Goal: Information Seeking & Learning: Get advice/opinions

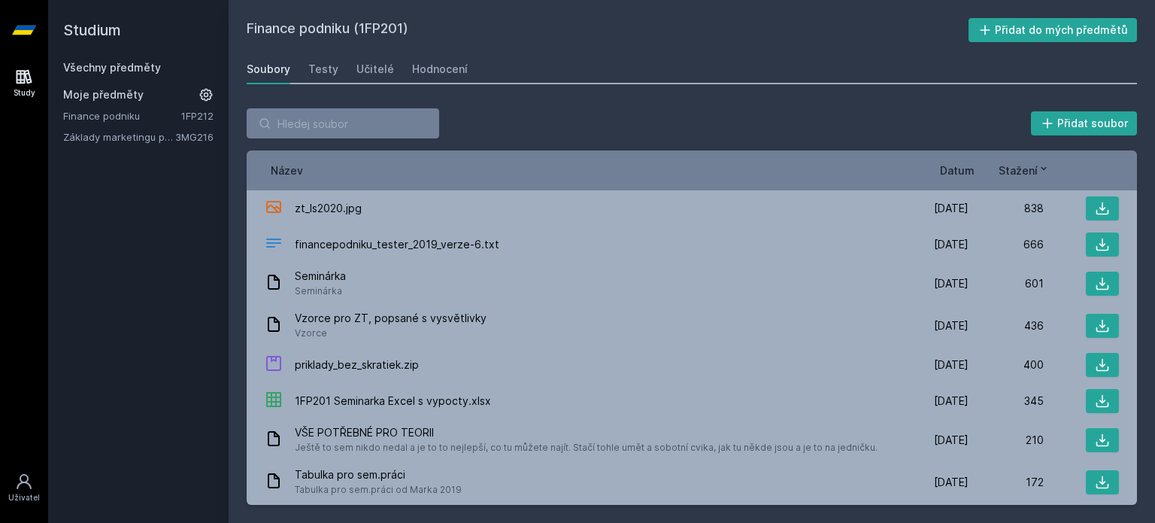
click at [111, 67] on link "Všechny předměty" at bounding box center [112, 67] width 98 height 13
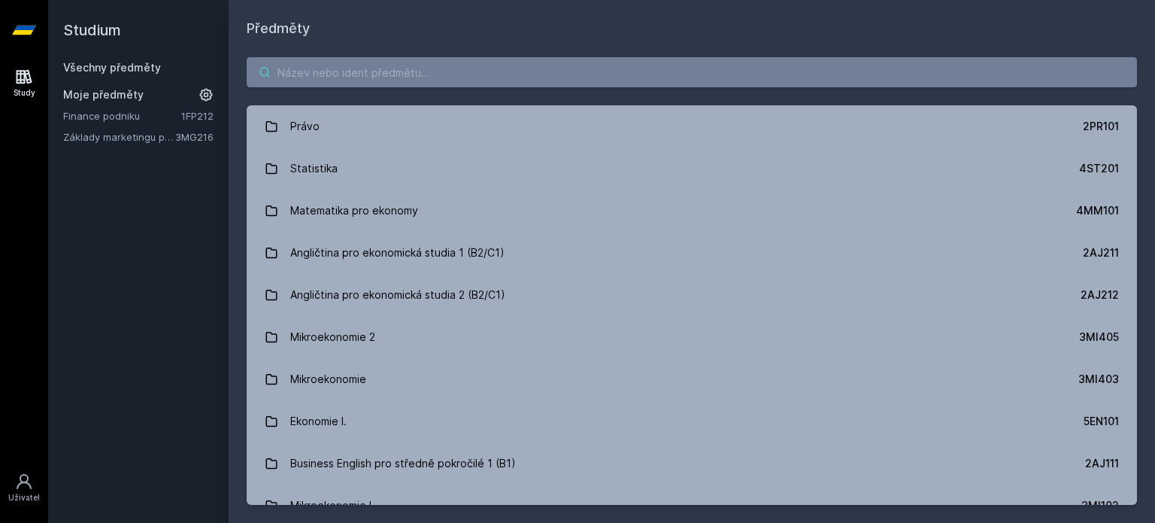
click at [389, 71] on input "search" at bounding box center [692, 72] width 890 height 30
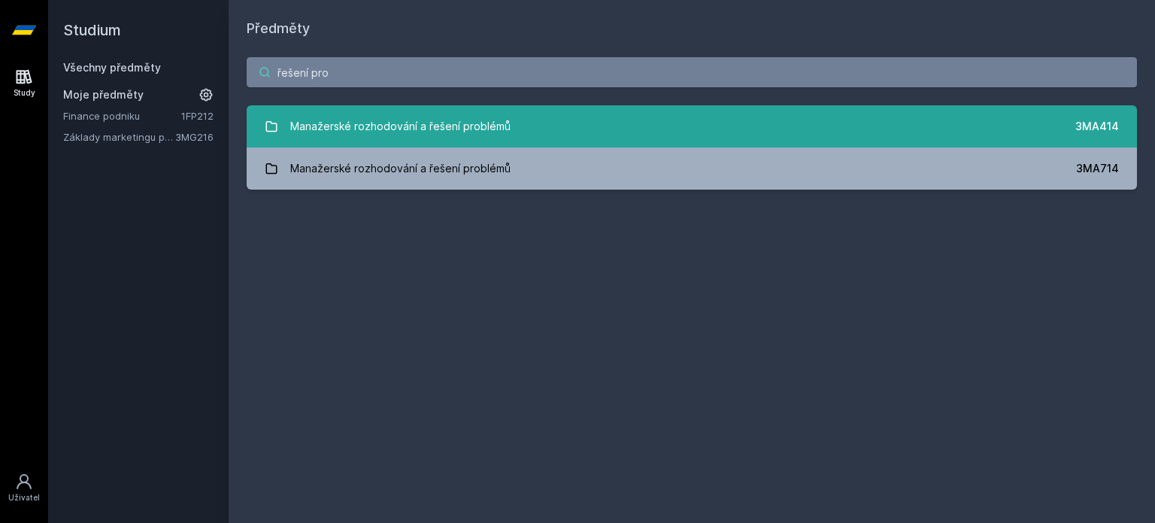
type input "řešení pro"
click at [407, 129] on div "Manažerské rozhodování a řešení problémů" at bounding box center [400, 126] width 220 height 30
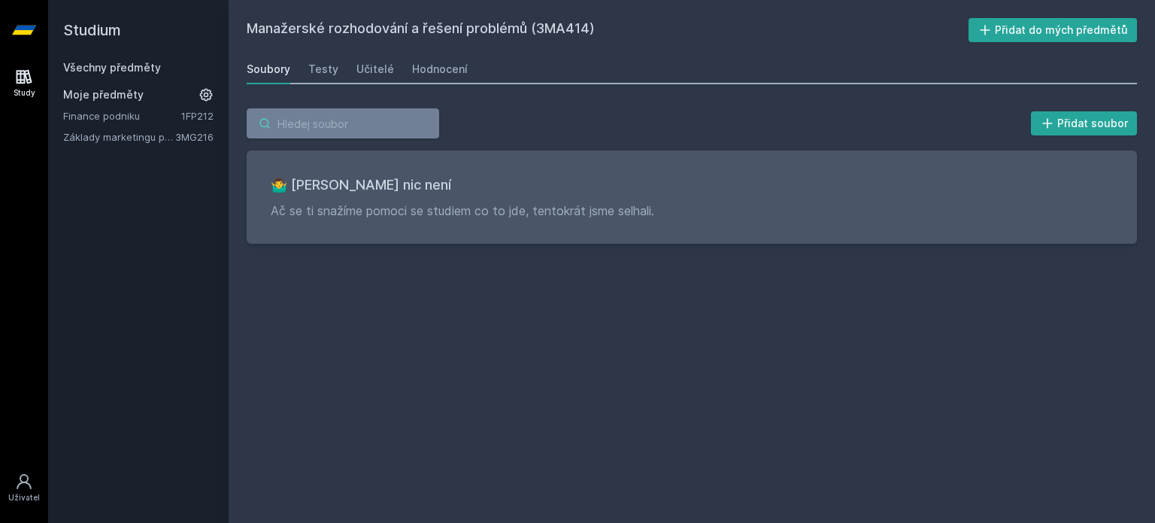
click at [346, 128] on input "search" at bounding box center [343, 123] width 192 height 30
click at [79, 77] on div "Všechny předměty Moje předměty Finance podniku 1FP212 Základy marketingu pro in…" at bounding box center [138, 102] width 150 height 84
click at [95, 68] on link "Všechny předměty" at bounding box center [112, 67] width 98 height 13
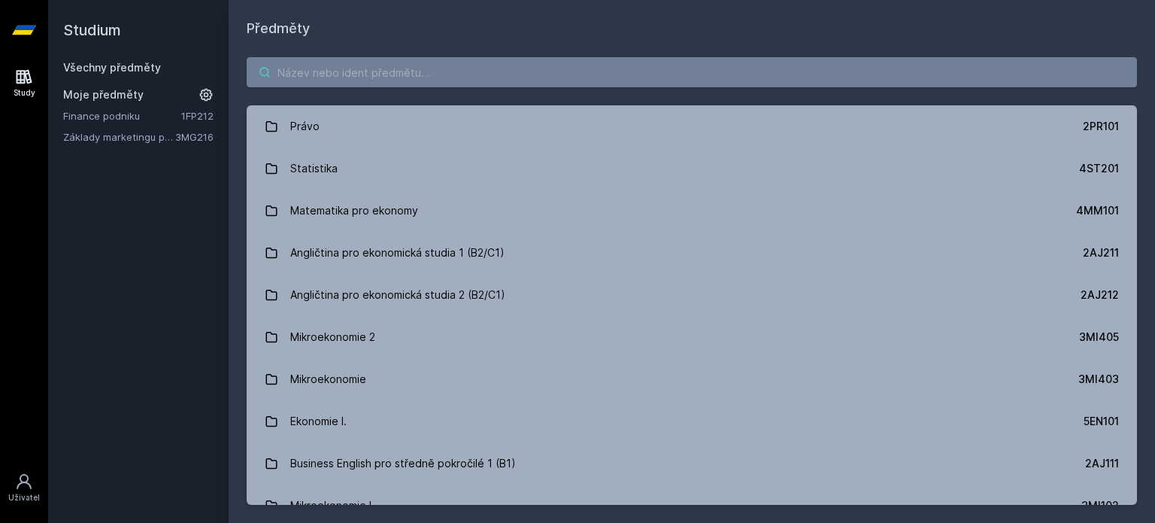
click at [384, 77] on input "search" at bounding box center [692, 72] width 890 height 30
paste input "44F102"
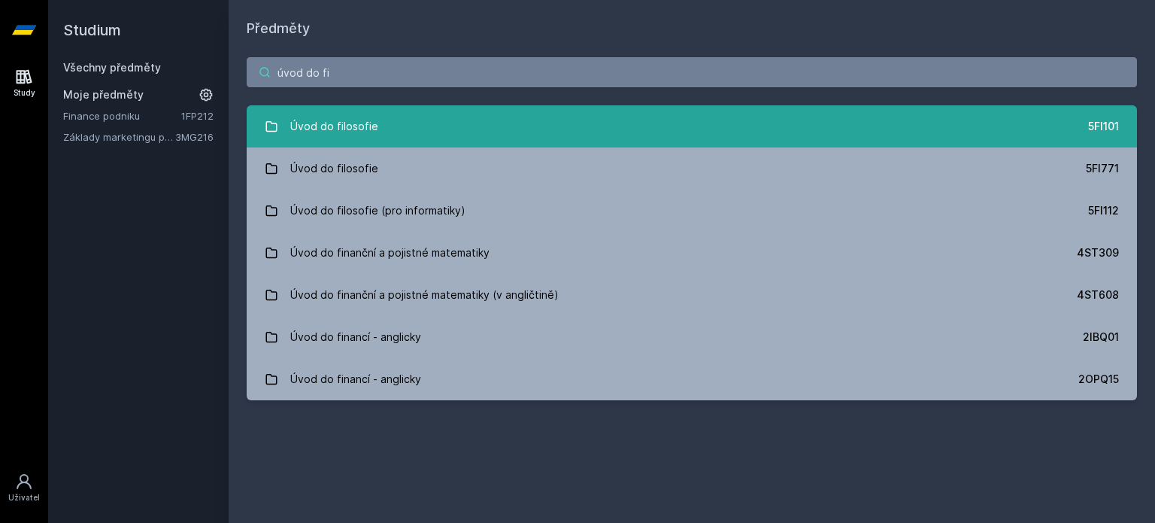
type input "úvod do fi"
click at [380, 122] on link "Úvod do filosofie 5FI101" at bounding box center [692, 126] width 890 height 42
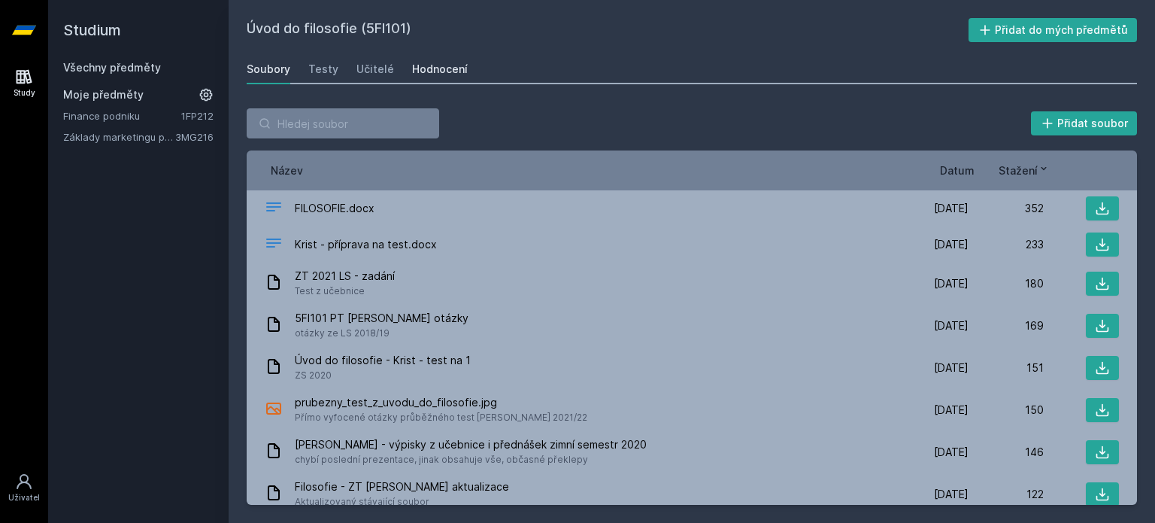
click at [412, 77] on link "Hodnocení" at bounding box center [440, 69] width 56 height 30
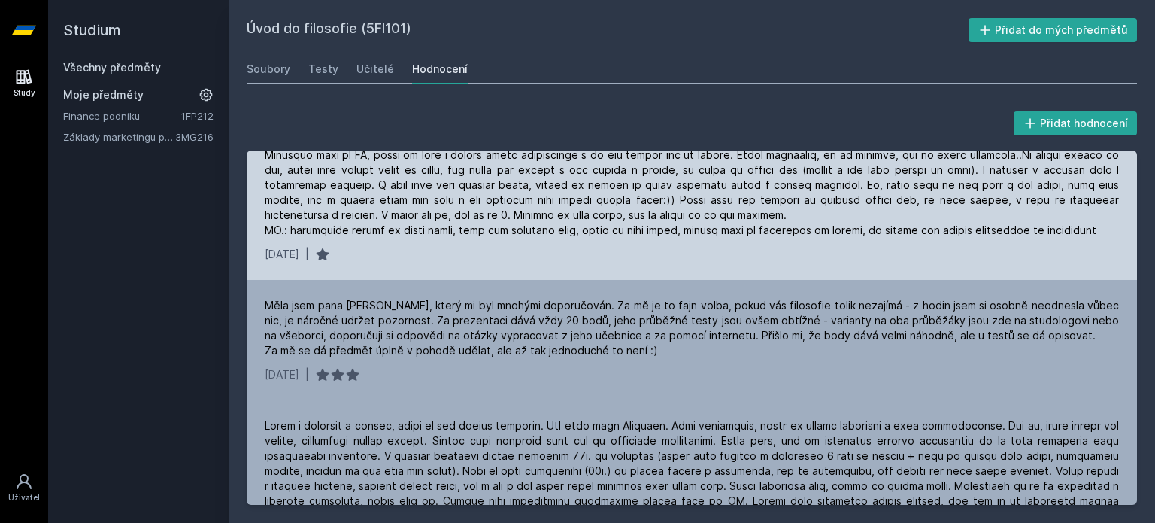
scroll to position [98, 0]
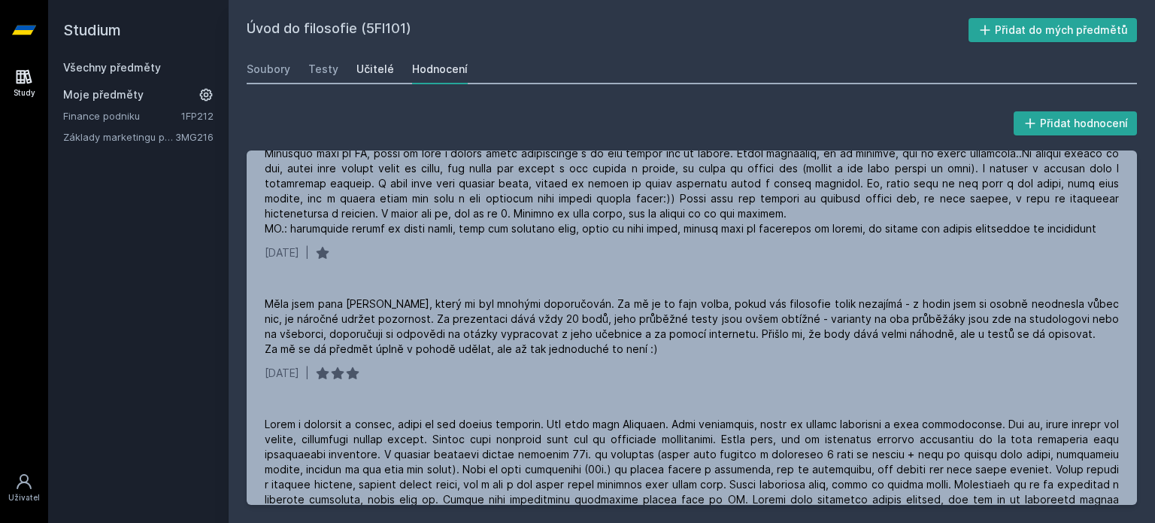
click at [367, 70] on div "Učitelé" at bounding box center [375, 69] width 38 height 15
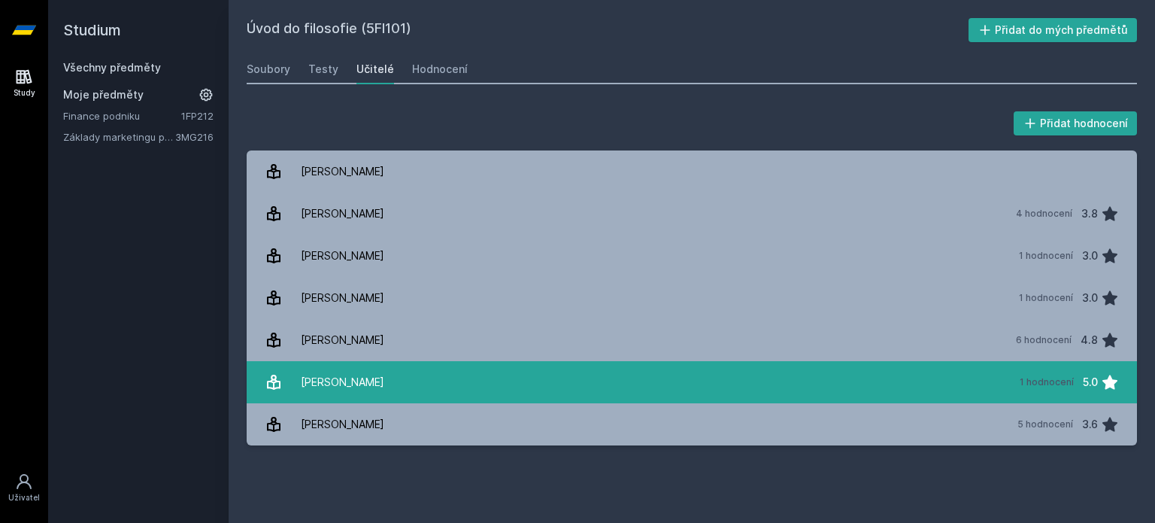
click at [393, 383] on link "[PERSON_NAME] 1 hodnocení 5.0" at bounding box center [692, 382] width 890 height 42
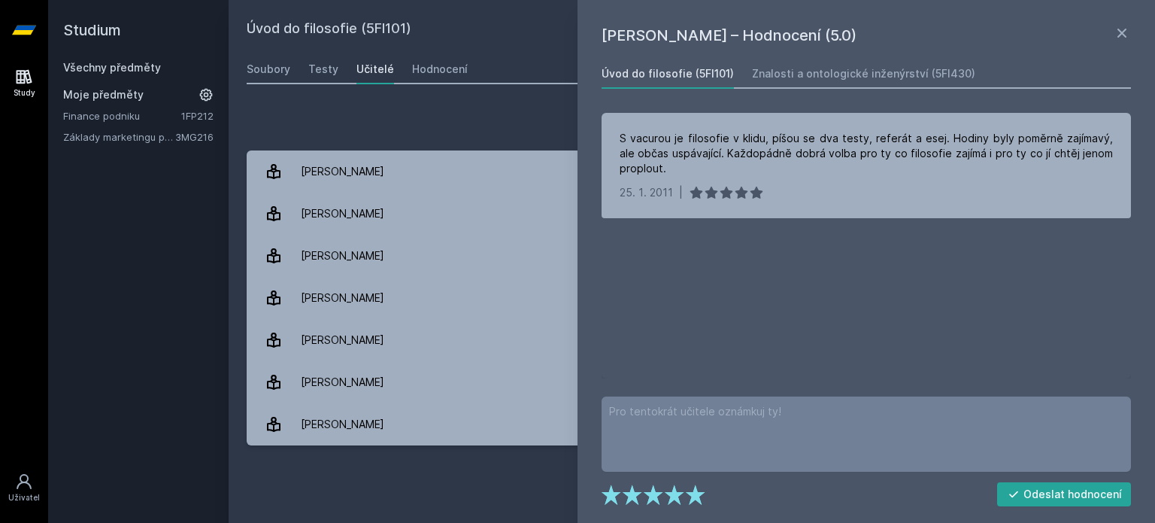
click at [404, 135] on div "Přidat hodnocení" at bounding box center [692, 123] width 890 height 30
click at [106, 67] on link "Všechny předměty" at bounding box center [112, 67] width 98 height 13
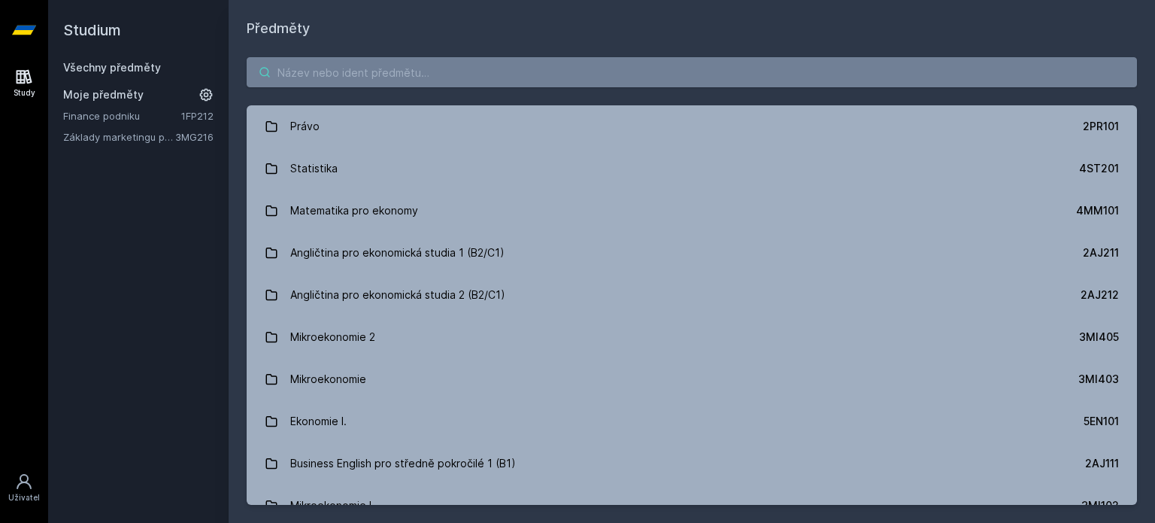
click at [315, 63] on input "search" at bounding box center [692, 72] width 890 height 30
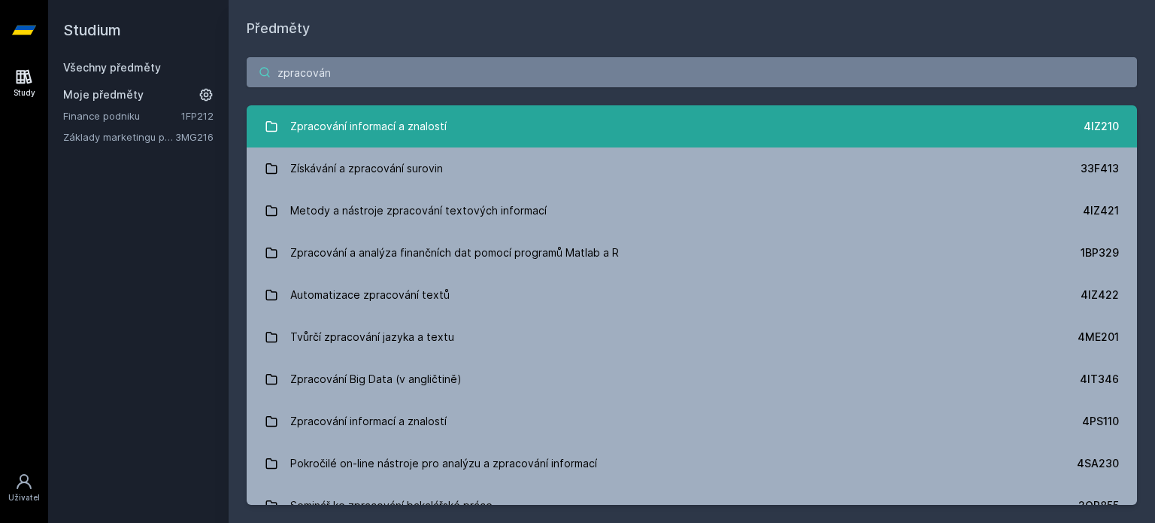
type input "zpracován"
click at [454, 126] on link "Zpracování informací a znalostí 4IZ210" at bounding box center [692, 126] width 890 height 42
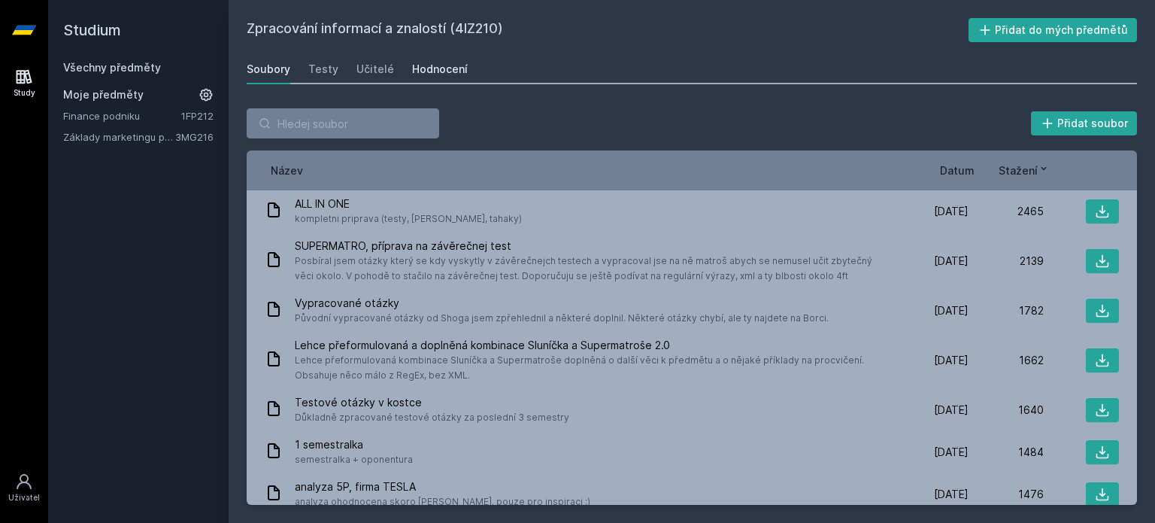
click at [442, 67] on div "Hodnocení" at bounding box center [440, 69] width 56 height 15
